Goal: Task Accomplishment & Management: Complete application form

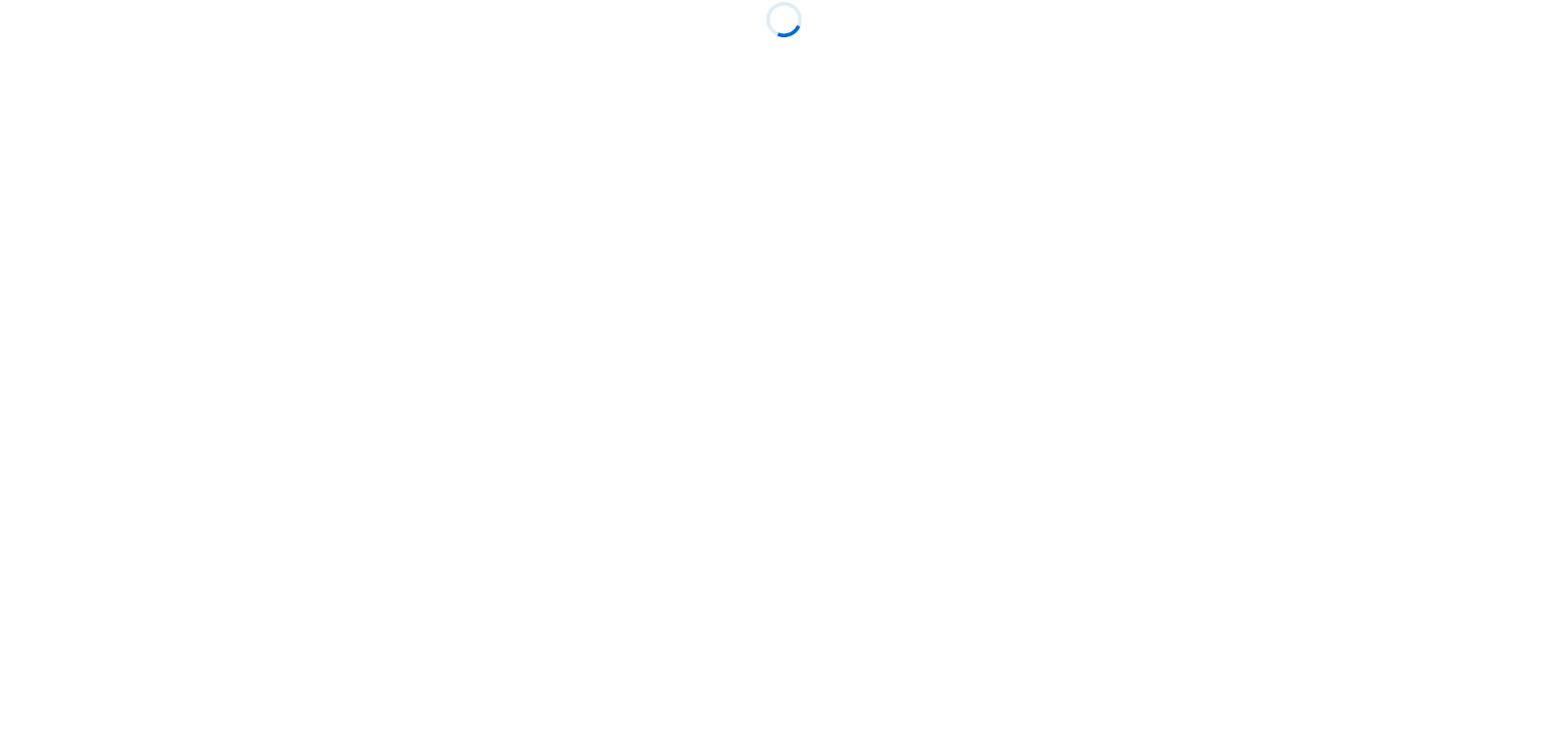
click at [847, 292] on body "Loading" at bounding box center [784, 374] width 1568 height 749
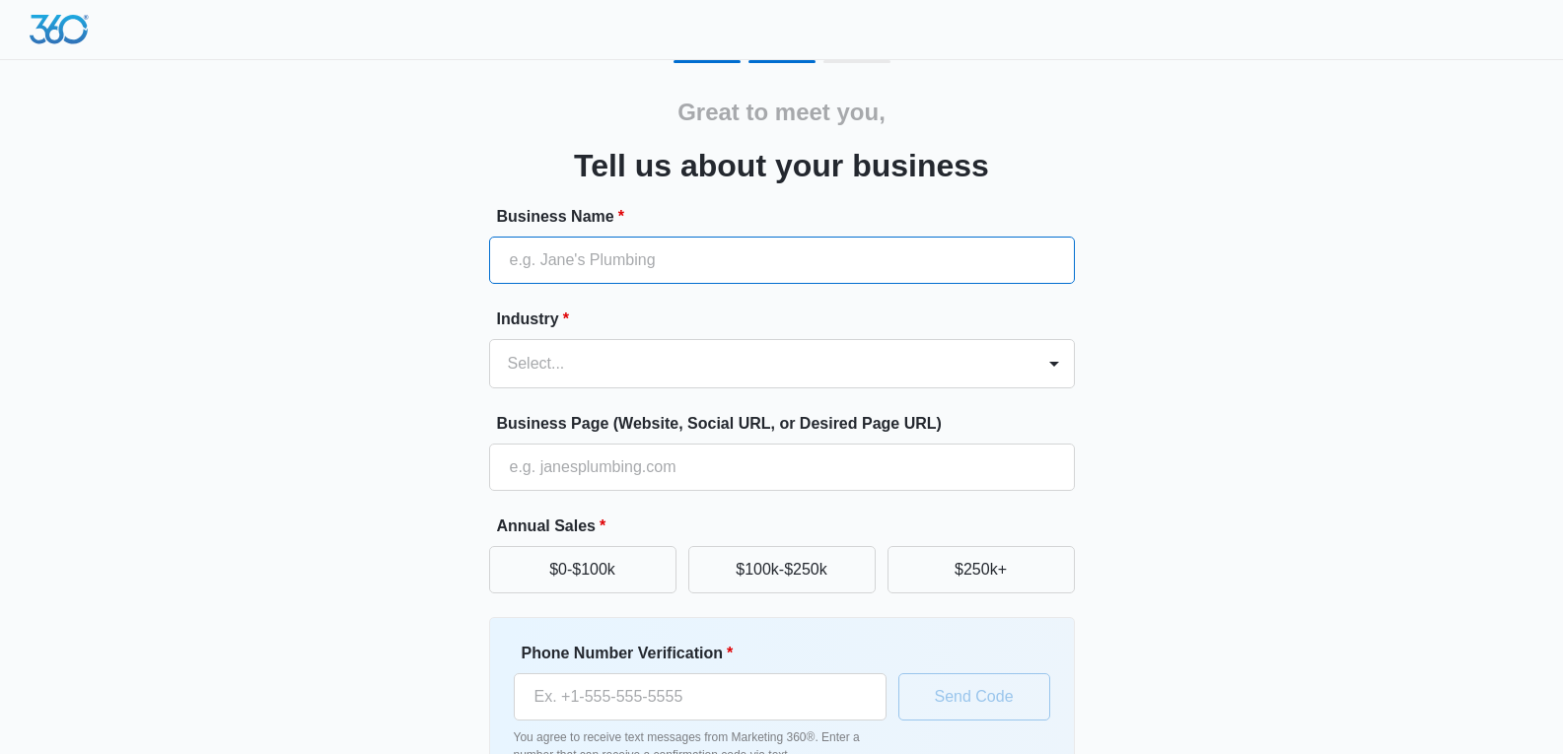
click at [643, 265] on input "Business Name *" at bounding box center [782, 260] width 586 height 47
type input "Reliable Touch"
click at [565, 376] on div at bounding box center [758, 364] width 501 height 28
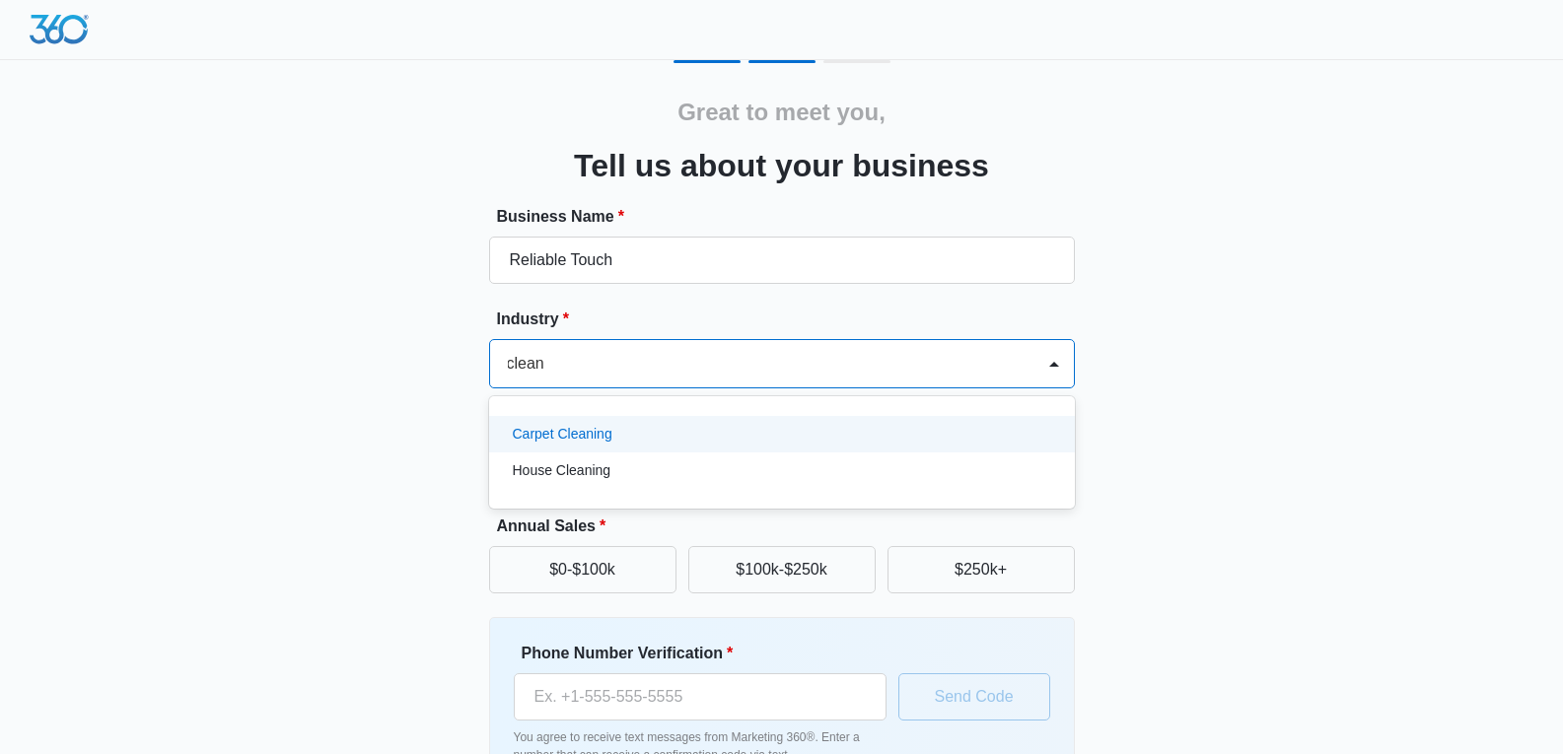
type input "cleanin"
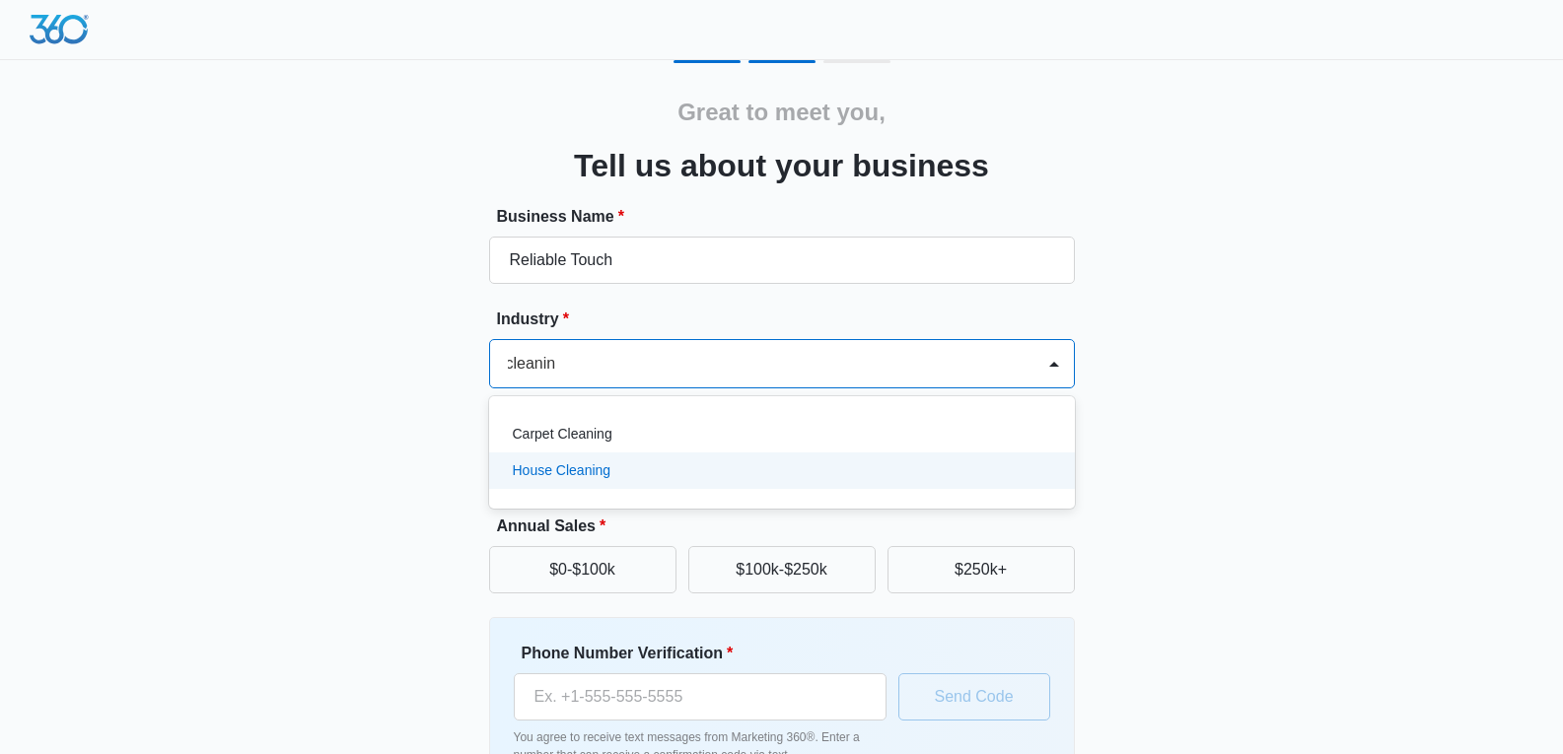
click at [584, 470] on p "House Cleaning" at bounding box center [562, 471] width 99 height 21
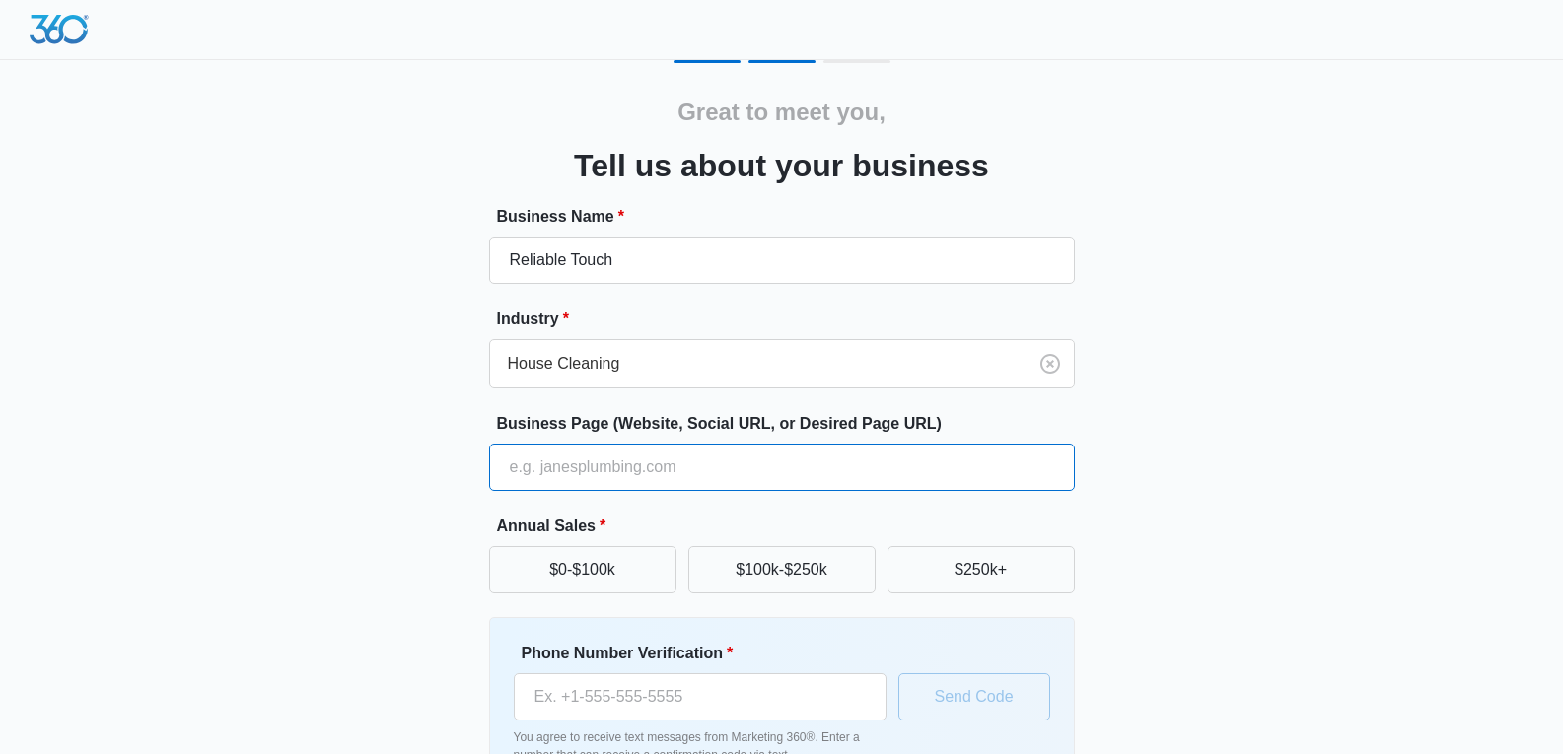
click at [619, 479] on input "Business Page (Website, Social URL, or Desired Page URL)" at bounding box center [782, 467] width 586 height 47
paste input "https://reliabletouch.company.site/"
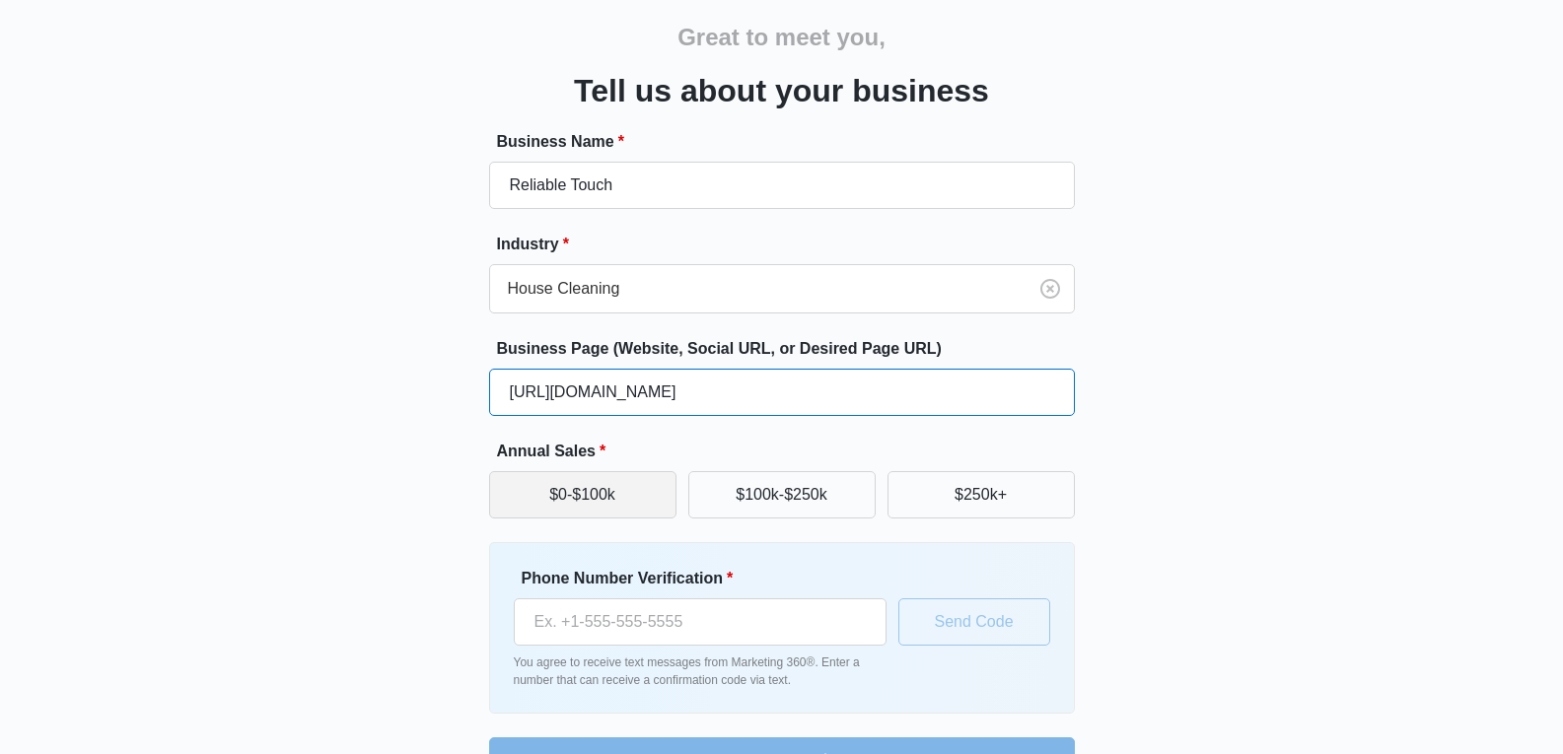
scroll to position [78, 0]
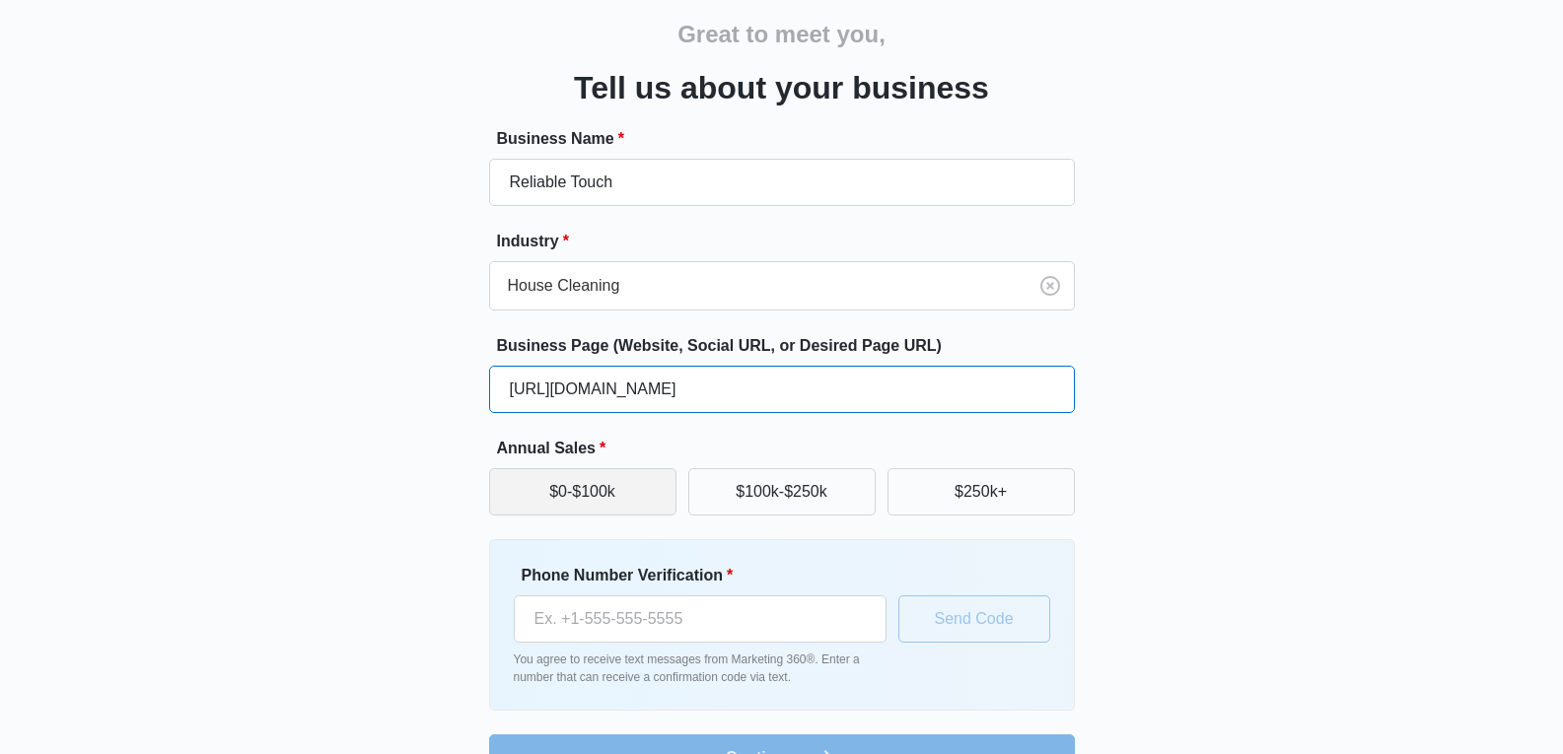
type input "https://reliabletouch.company.site/"
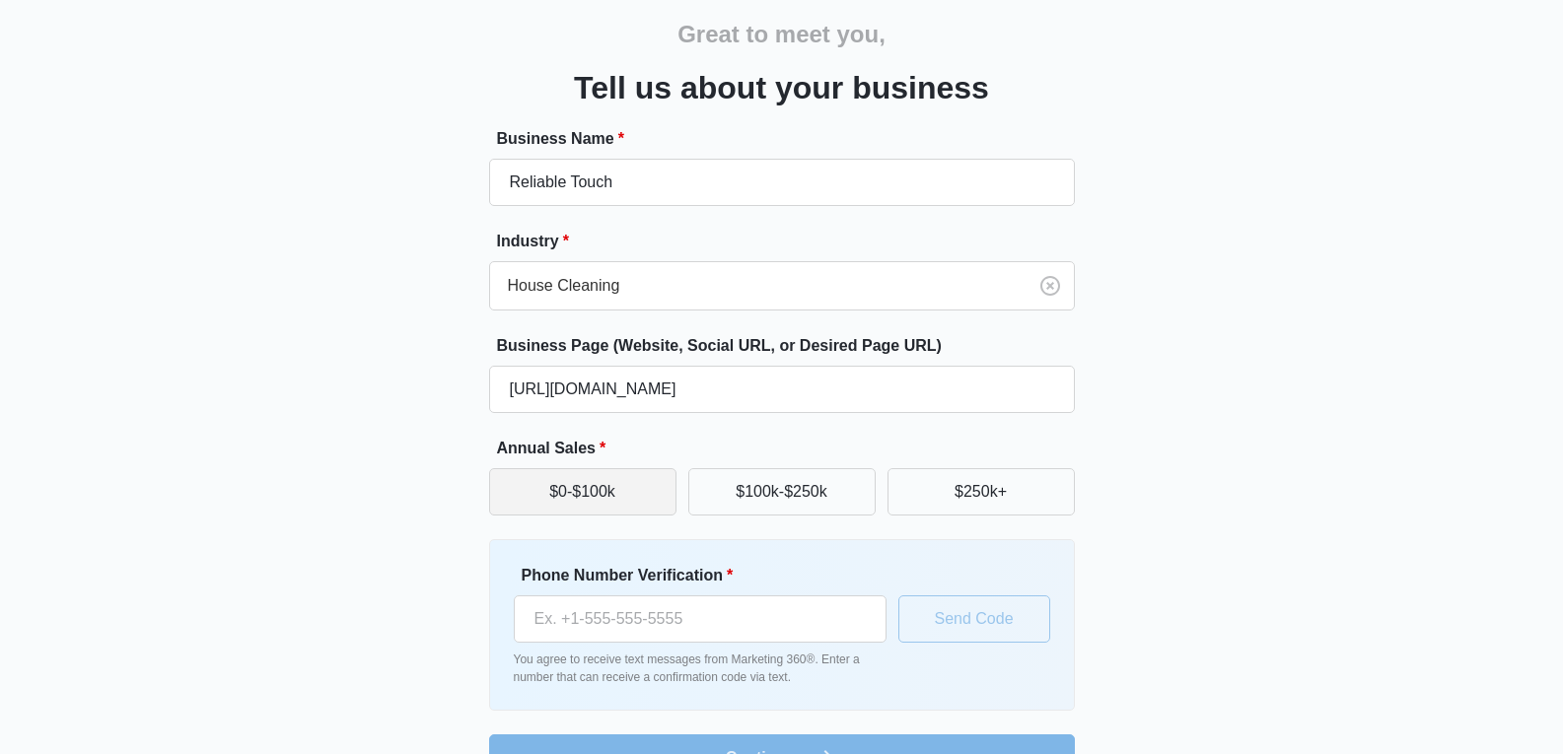
click at [579, 510] on button "$0-$100k" at bounding box center [582, 491] width 187 height 47
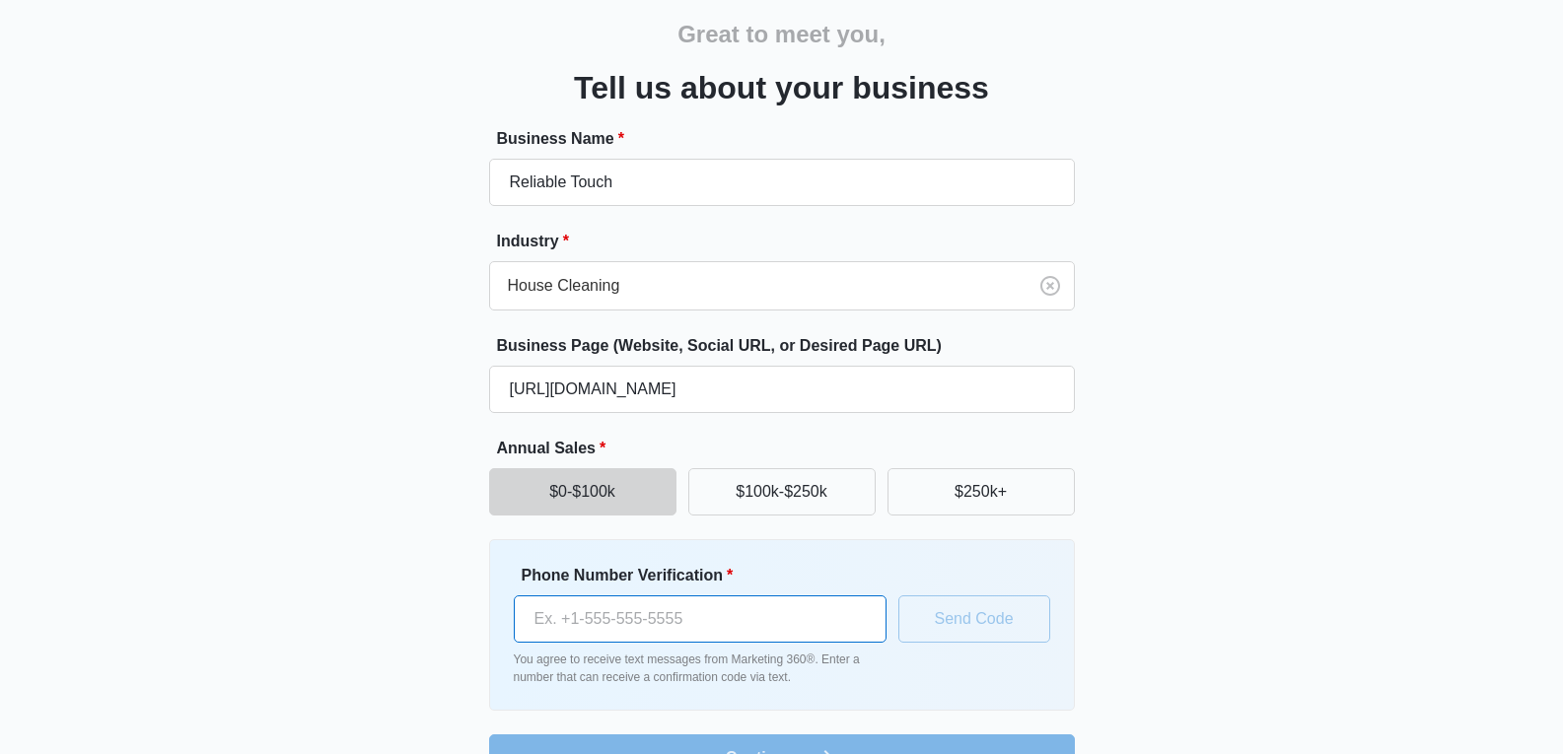
click at [623, 633] on input "Phone Number Verification *" at bounding box center [700, 619] width 373 height 47
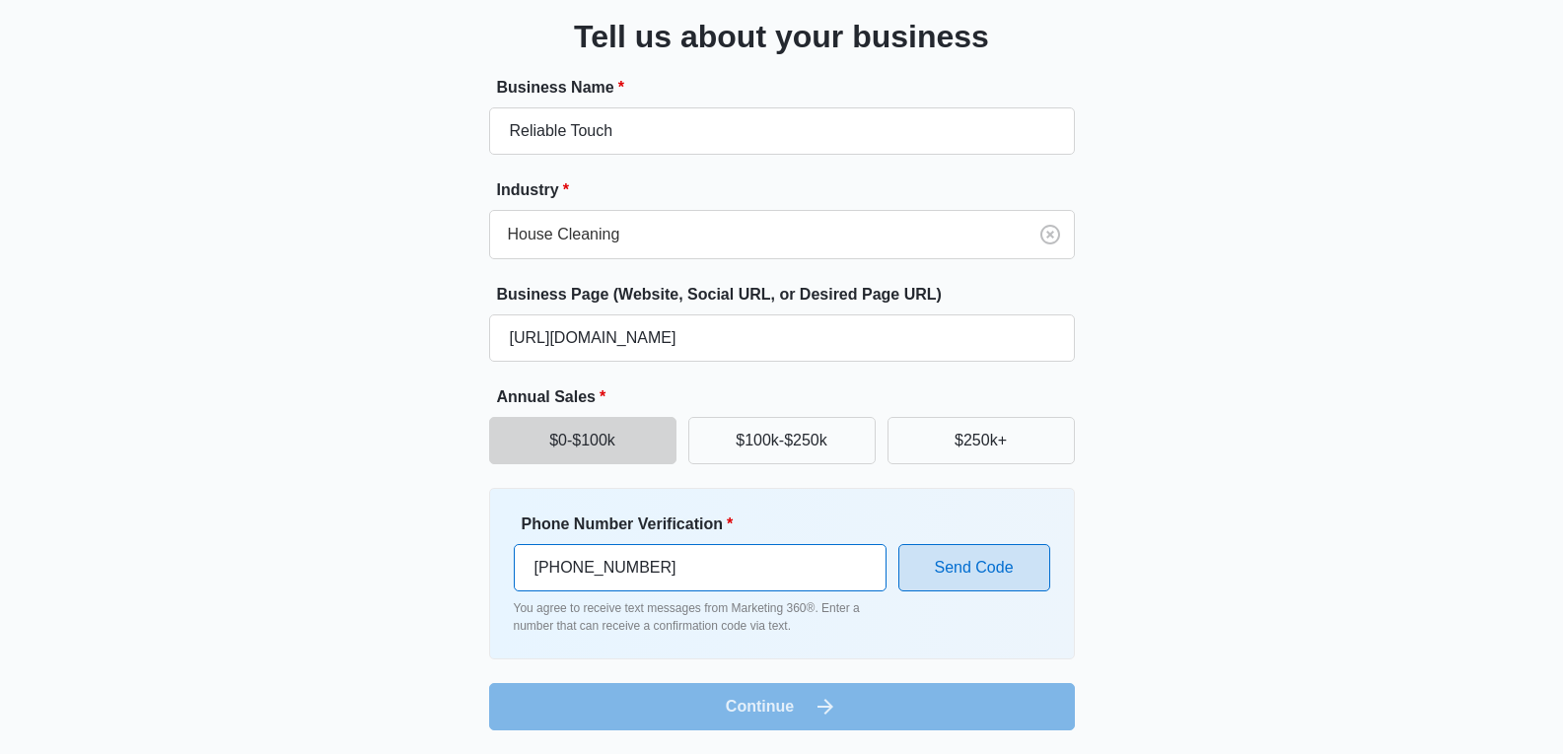
type input "(330) 410-4785"
click at [1000, 548] on button "Send Code" at bounding box center [974, 567] width 152 height 47
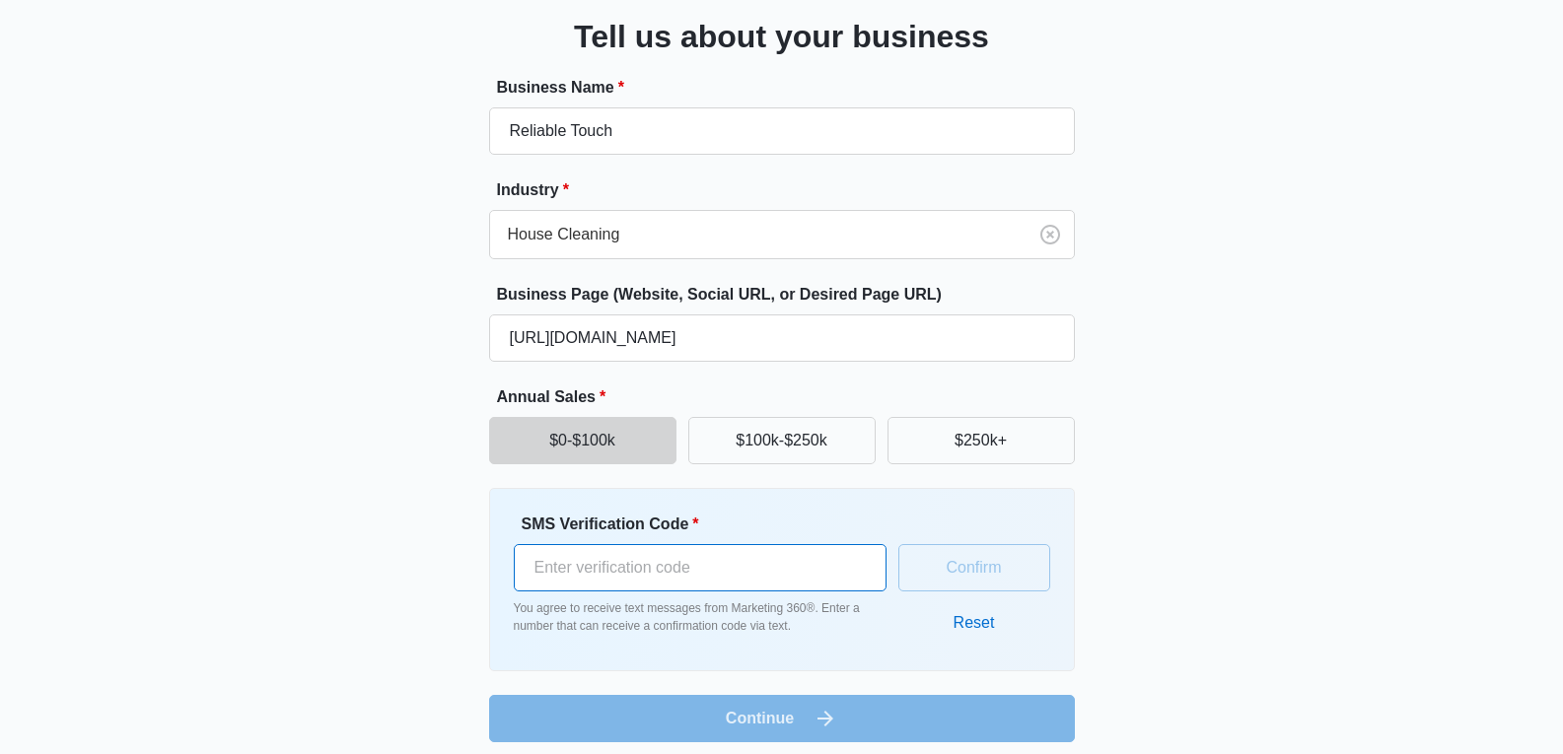
click at [650, 580] on input "SMS Verification Code *" at bounding box center [700, 567] width 373 height 47
type input "510560"
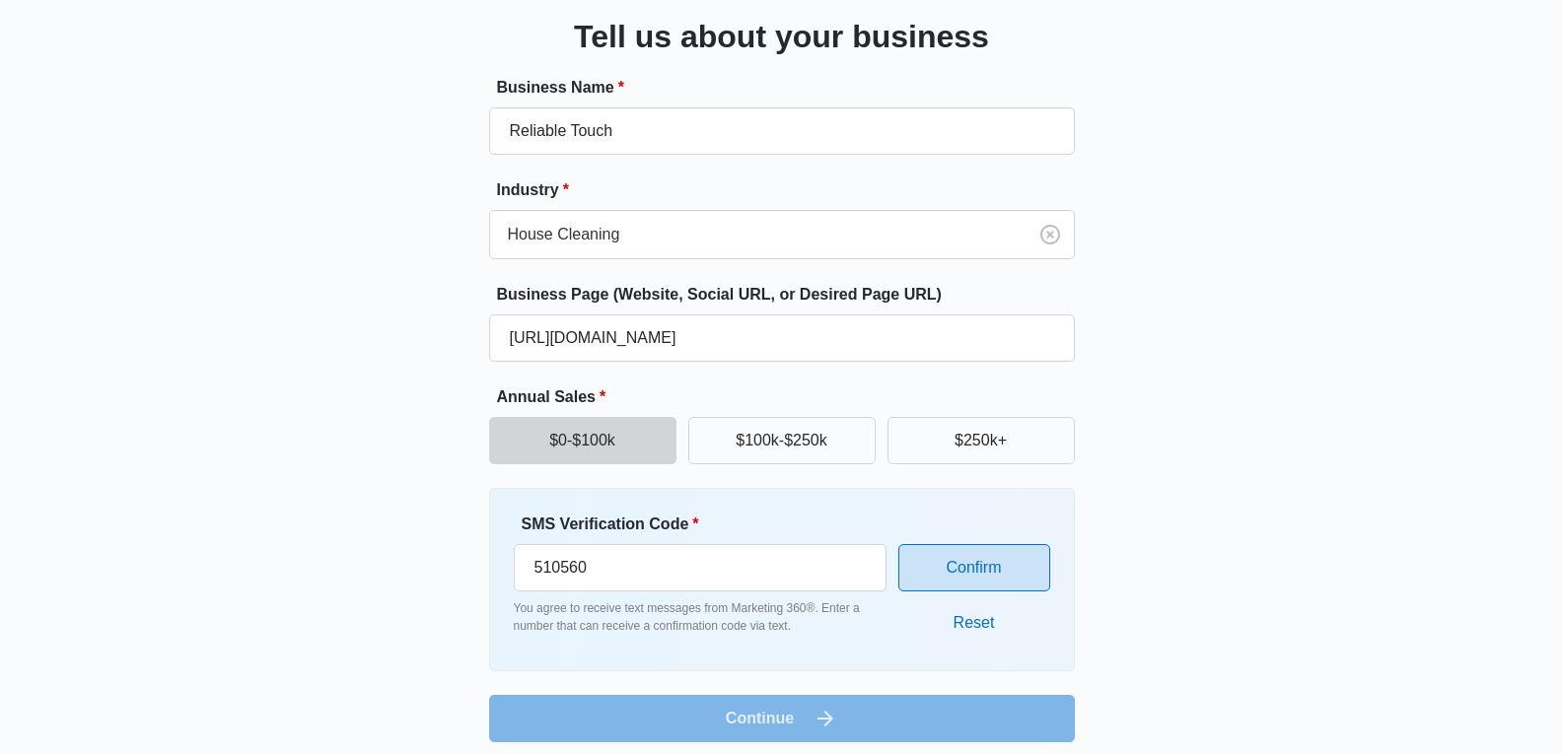
click at [984, 585] on button "Confirm" at bounding box center [974, 567] width 152 height 47
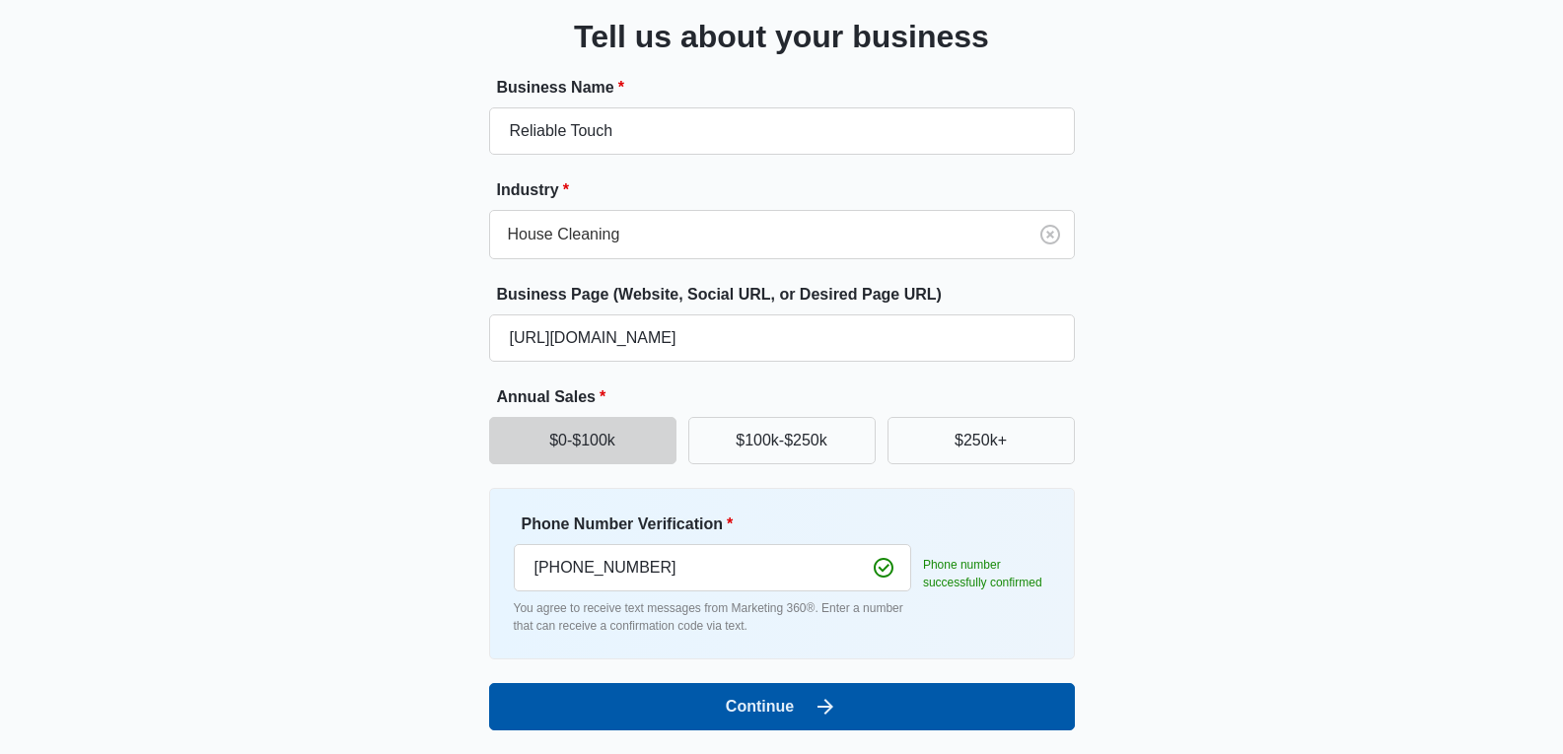
click at [832, 708] on icon "submit" at bounding box center [826, 707] width 16 height 16
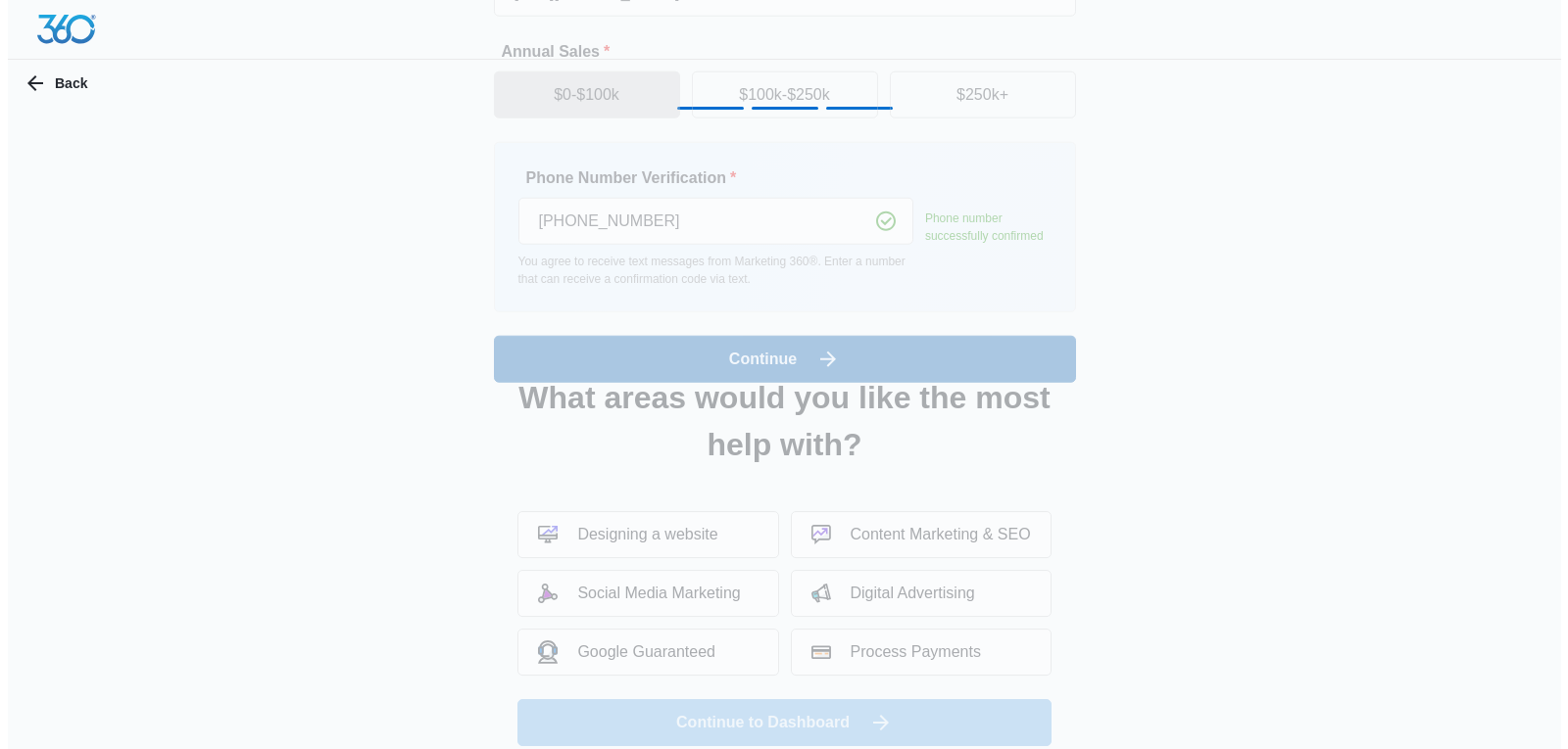
scroll to position [0, 0]
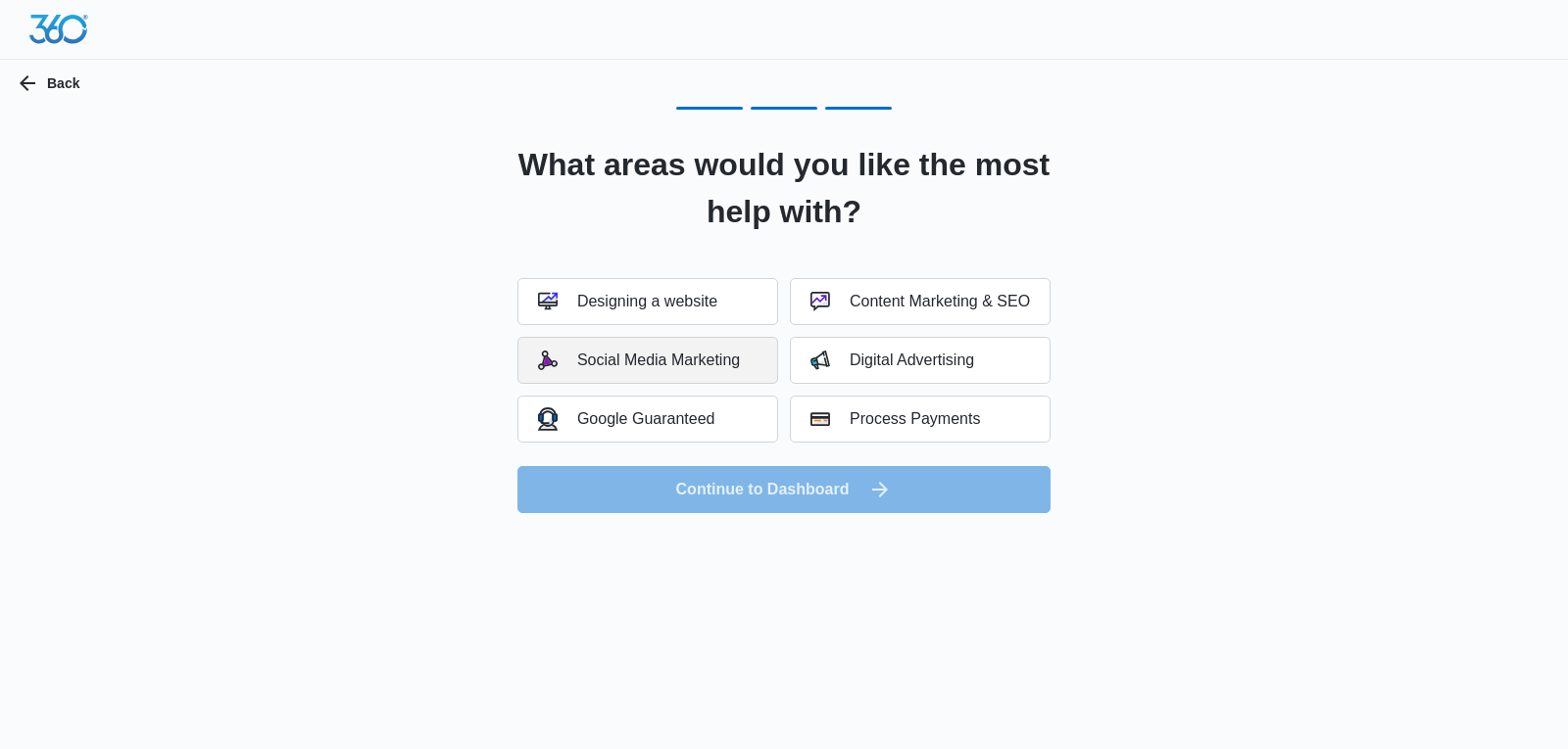
click at [694, 359] on div "Social Media Marketing" at bounding box center [638, 361] width 202 height 20
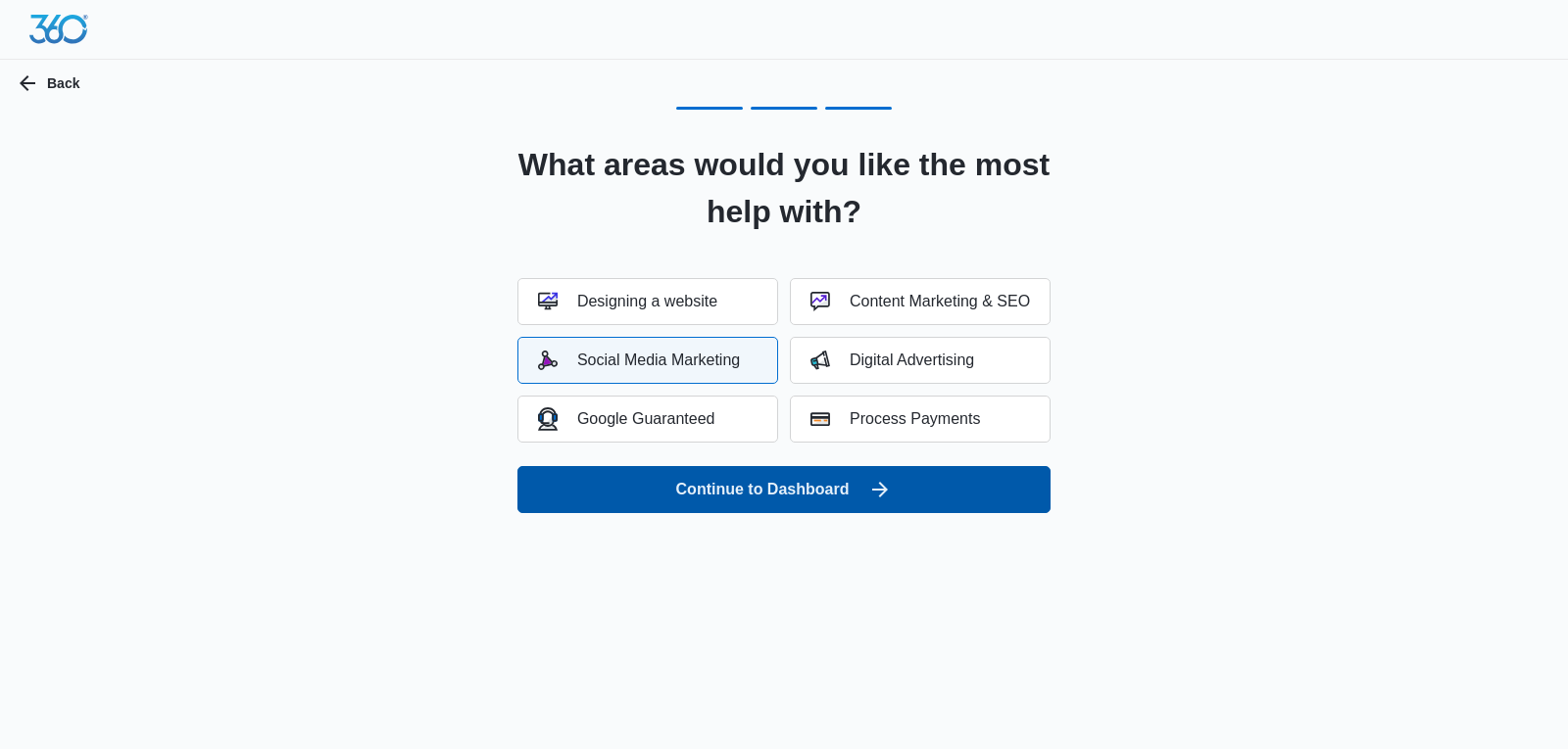
click at [800, 491] on button "Continue to Dashboard" at bounding box center [784, 489] width 534 height 47
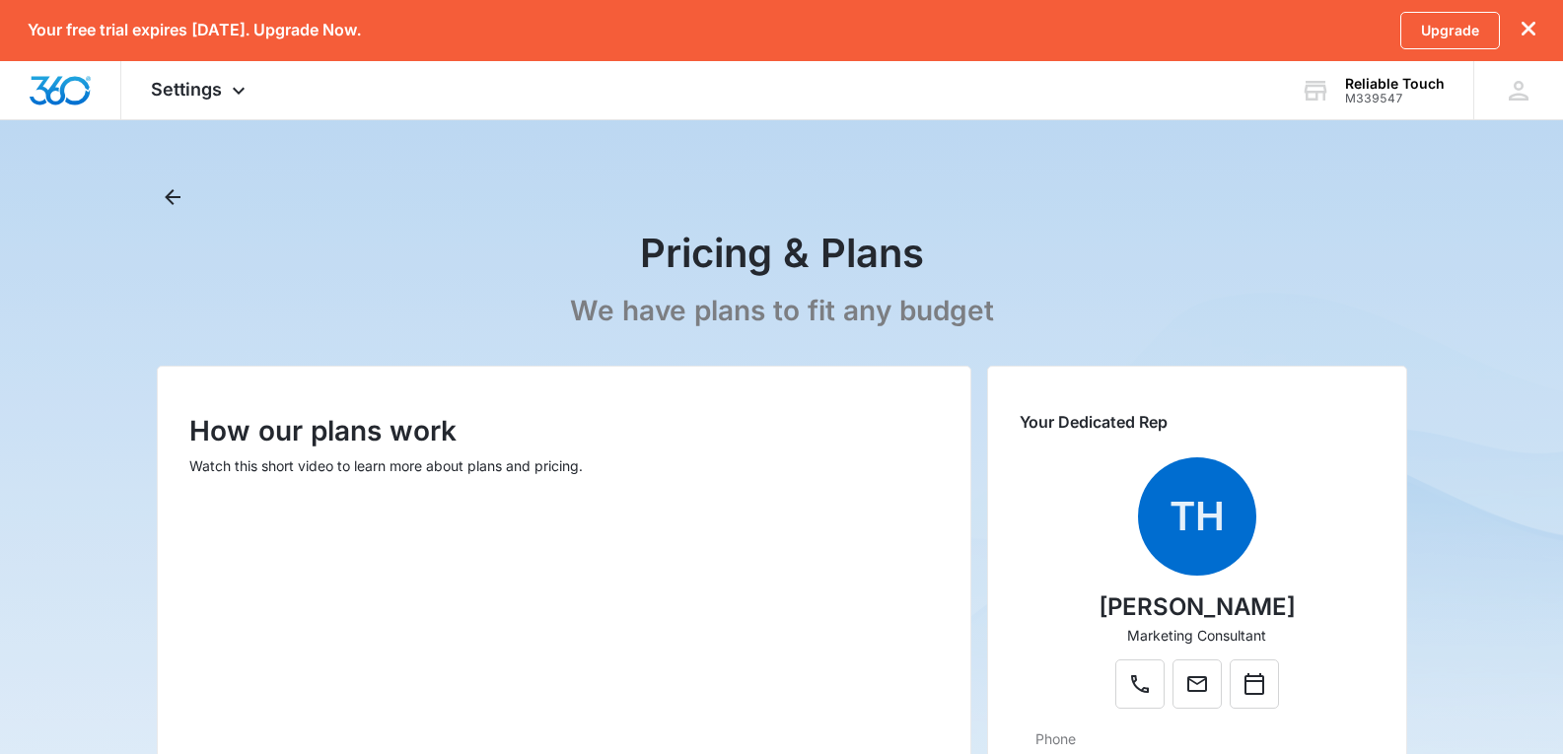
click at [1532, 36] on button "dismiss this dialog" at bounding box center [1529, 30] width 14 height 19
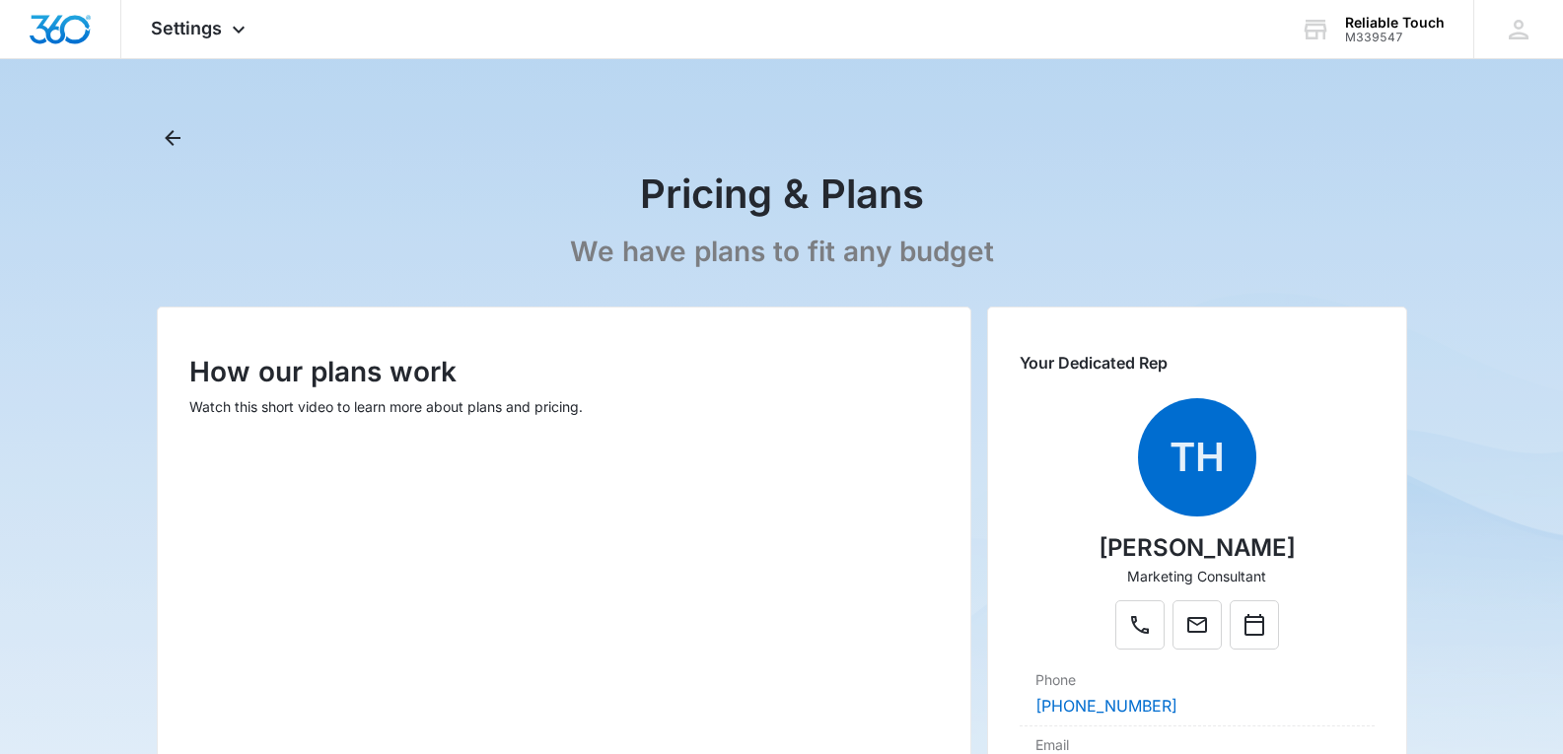
scroll to position [458, 0]
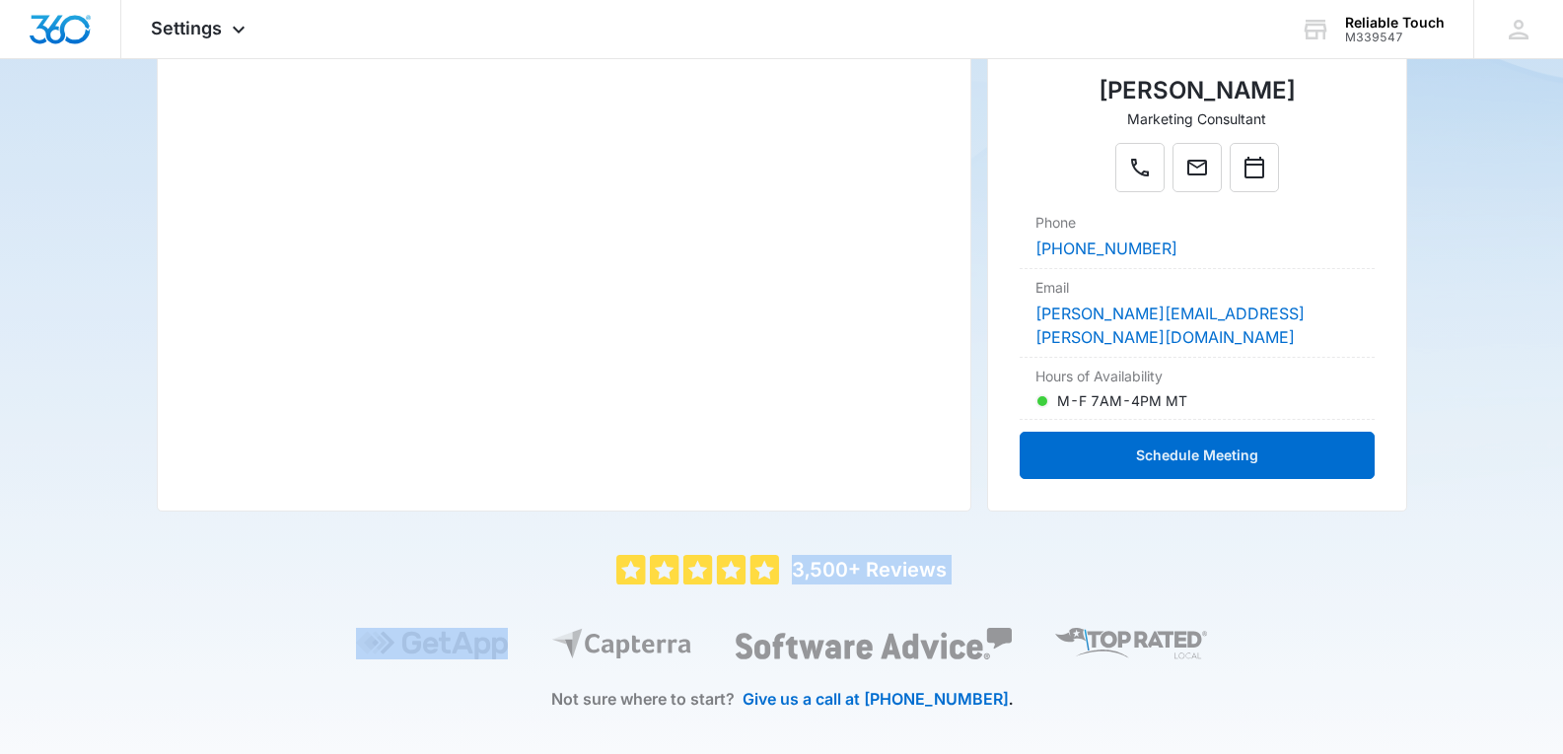
drag, startPoint x: 603, startPoint y: 534, endPoint x: 559, endPoint y: 640, distance: 115.0
click at [559, 640] on div "5 out of 5 3,500+ Reviews Not sure where to start? Give us a call at [PHONE_NUM…" at bounding box center [782, 654] width 1251 height 199
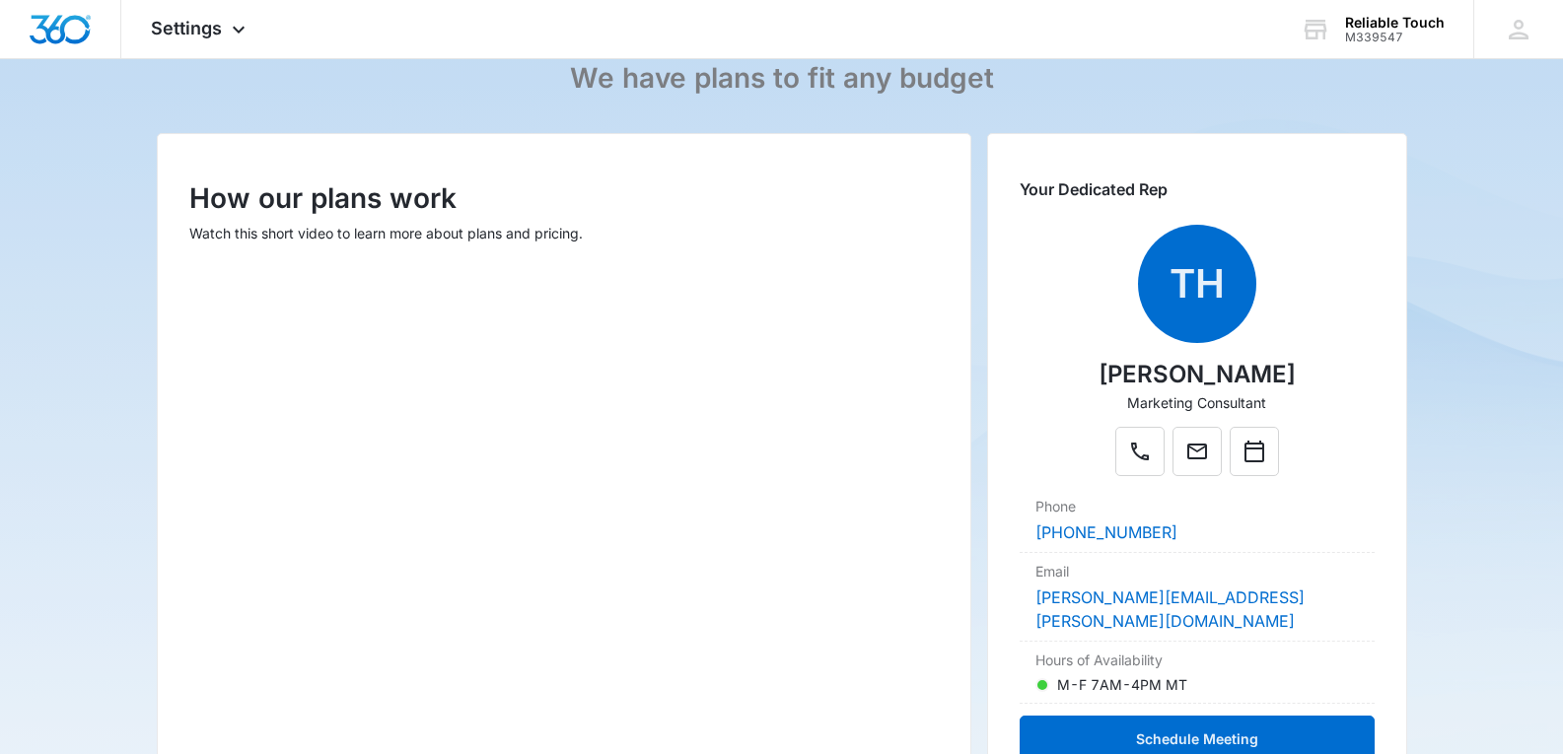
scroll to position [171, 0]
